Goal: Task Accomplishment & Management: Manage account settings

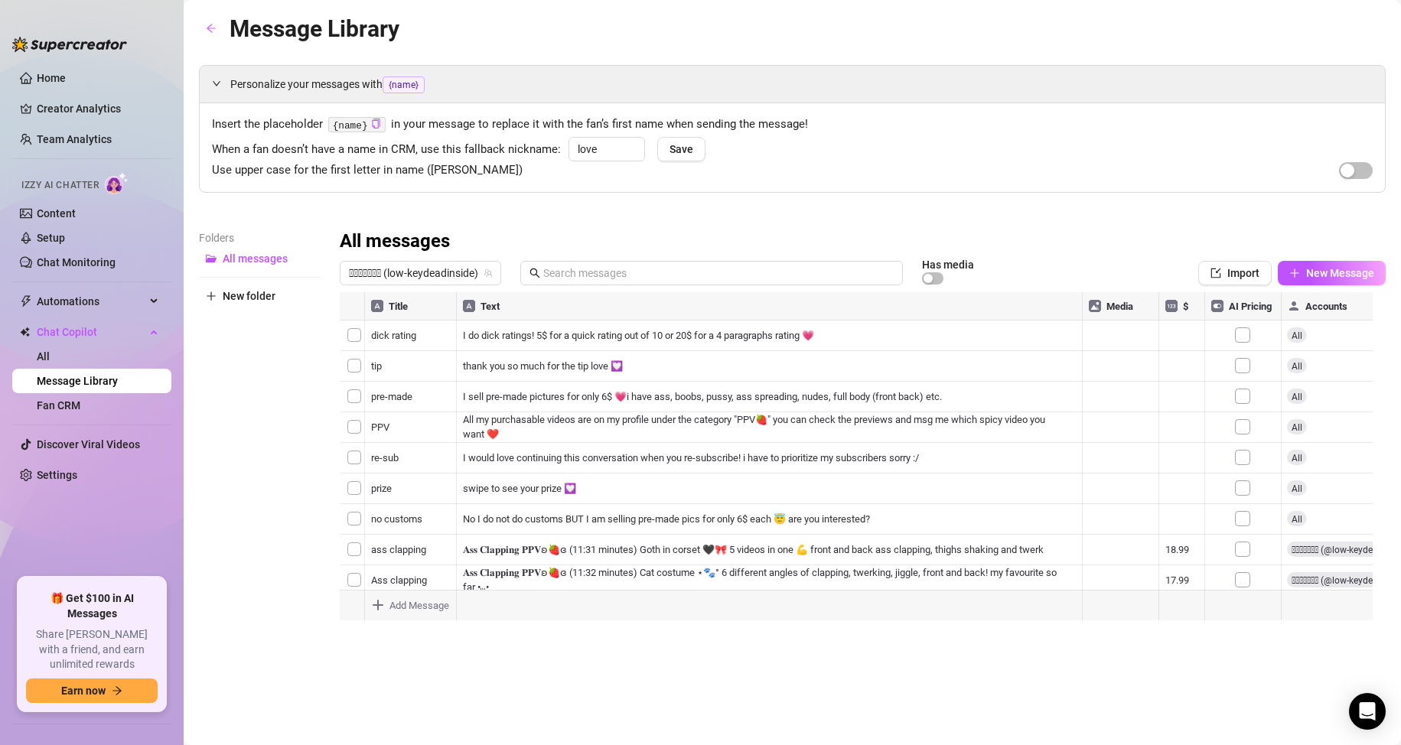
click at [122, 281] on ul "Home Creator Analytics Team Analytics Izzy AI Chatter Content Setup Chat Monito…" at bounding box center [91, 316] width 159 height 512
click at [129, 300] on span "Automations" at bounding box center [91, 301] width 109 height 24
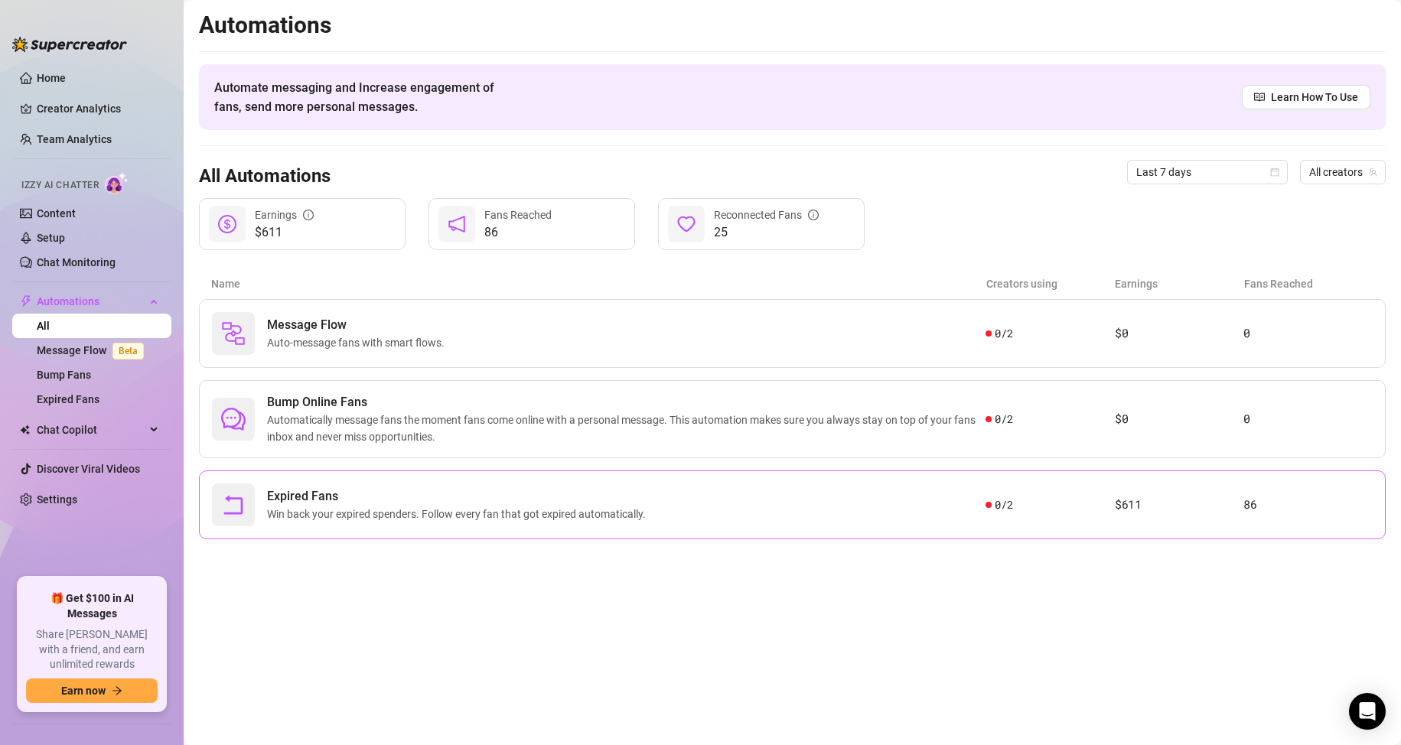
click at [406, 512] on span "Win back your expired spenders. Follow every fan that got expired automatically." at bounding box center [459, 514] width 385 height 17
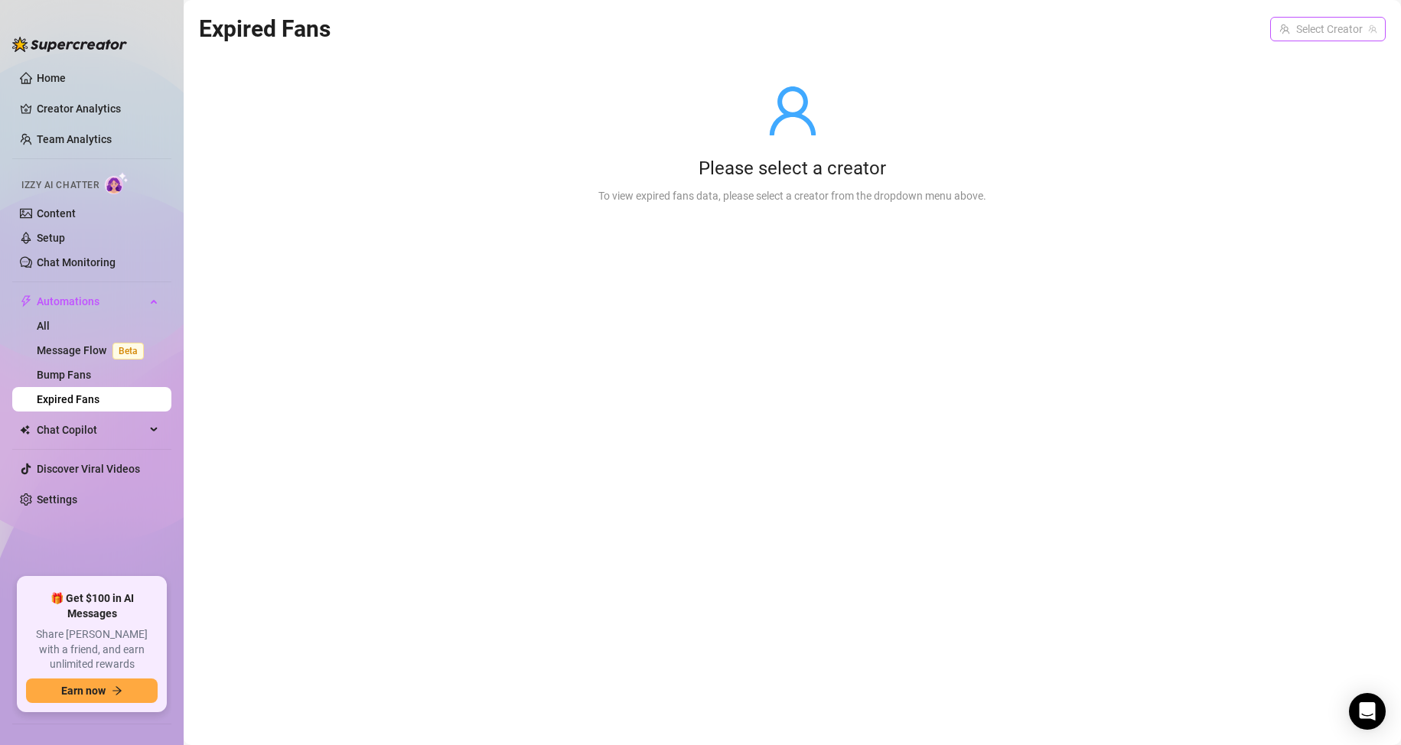
click at [1337, 32] on input "search" at bounding box center [1320, 29] width 83 height 23
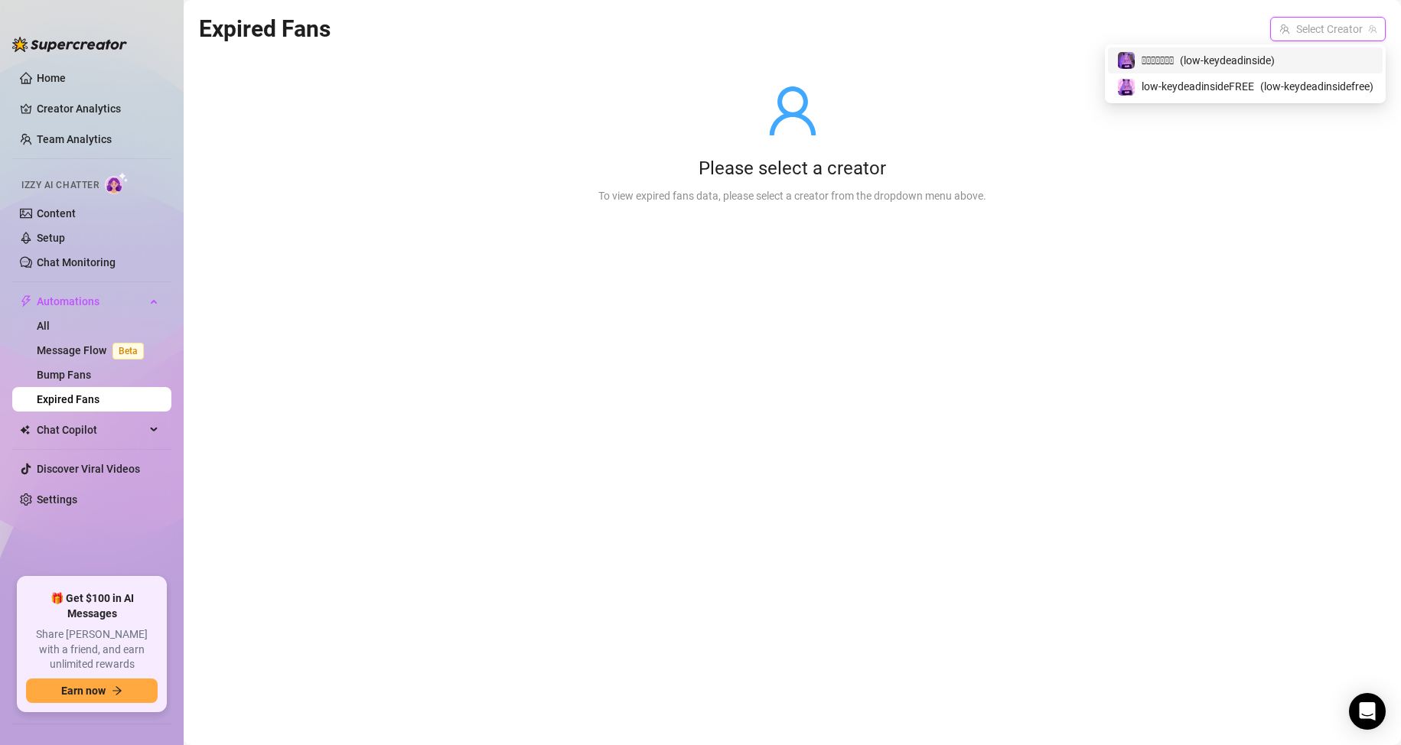
click at [1275, 66] on span "( low-keydeadinside )" at bounding box center [1227, 60] width 95 height 17
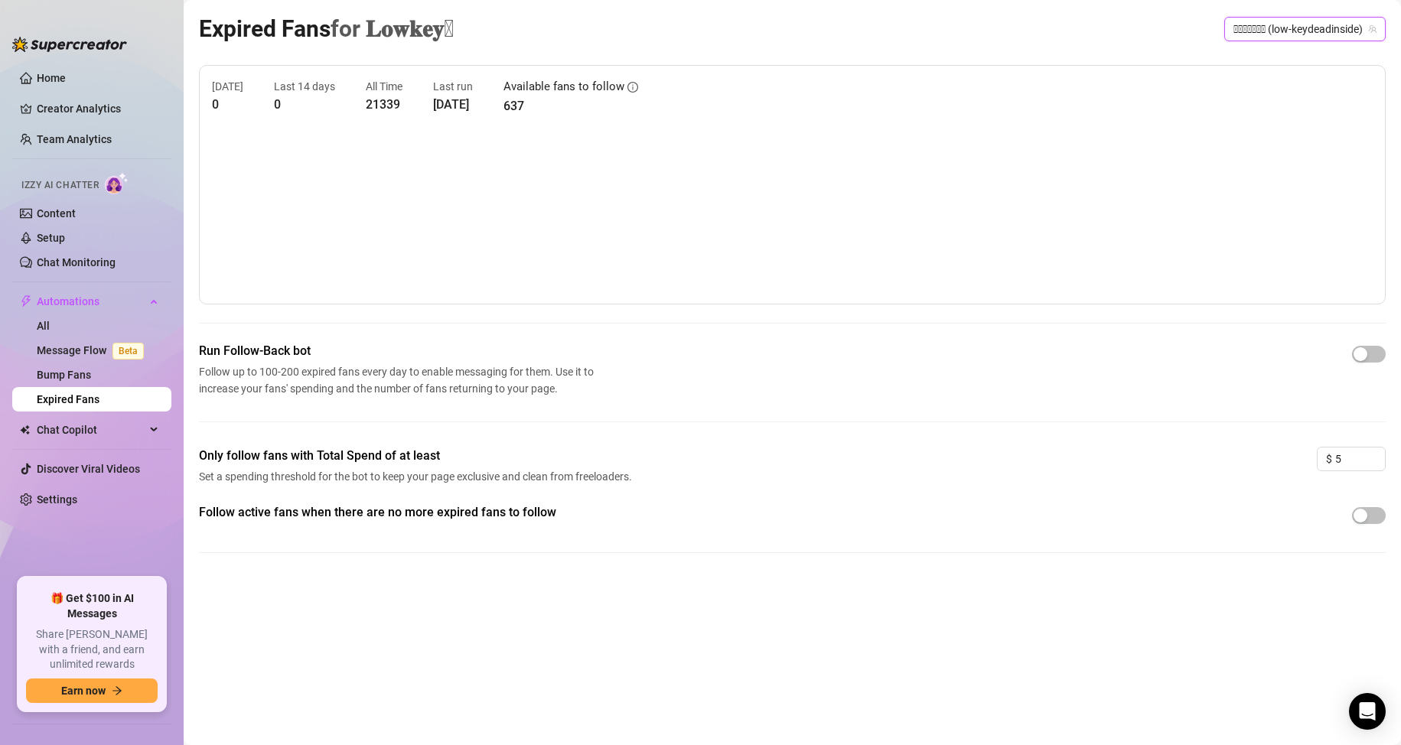
click at [1233, 27] on span "𝐋𝐨𝐰𝐤𝐞𝐲𒉭 (low-keydeadinside)" at bounding box center [1304, 29] width 143 height 23
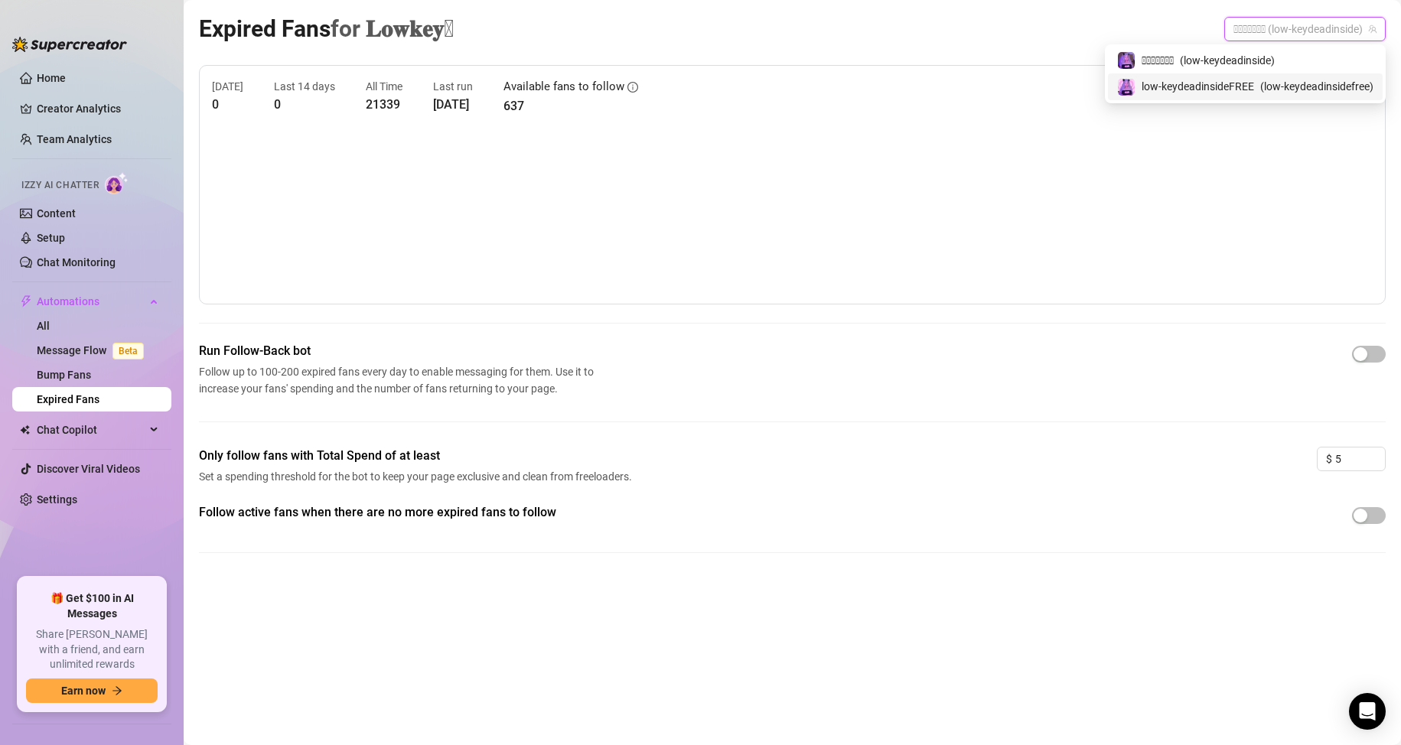
click at [1201, 86] on span "low-keydeadinsideFREE" at bounding box center [1198, 86] width 112 height 17
